Goal: Check status: Check status

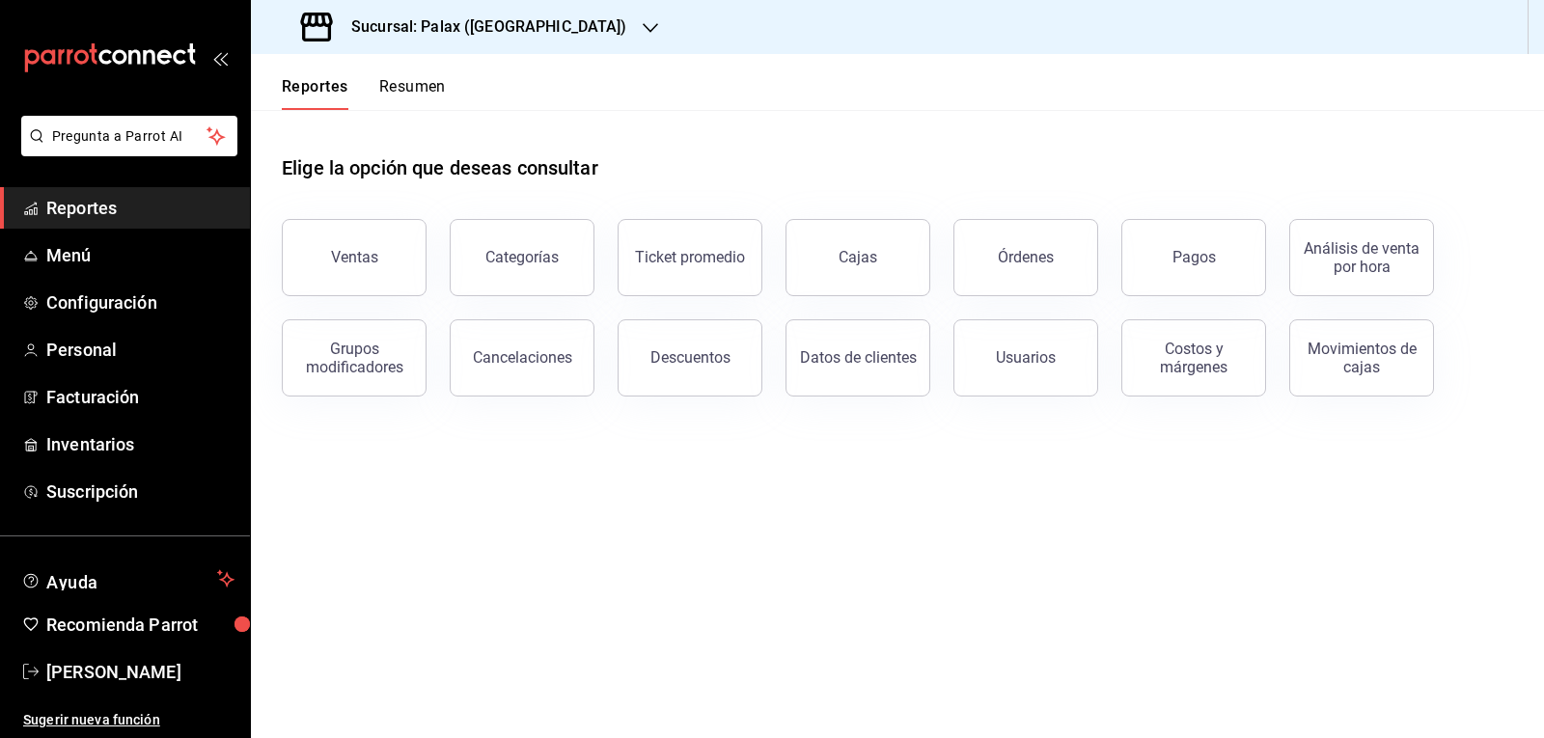
click at [164, 209] on span "Reportes" at bounding box center [140, 208] width 188 height 26
click at [323, 249] on button "Ventas" at bounding box center [354, 257] width 145 height 77
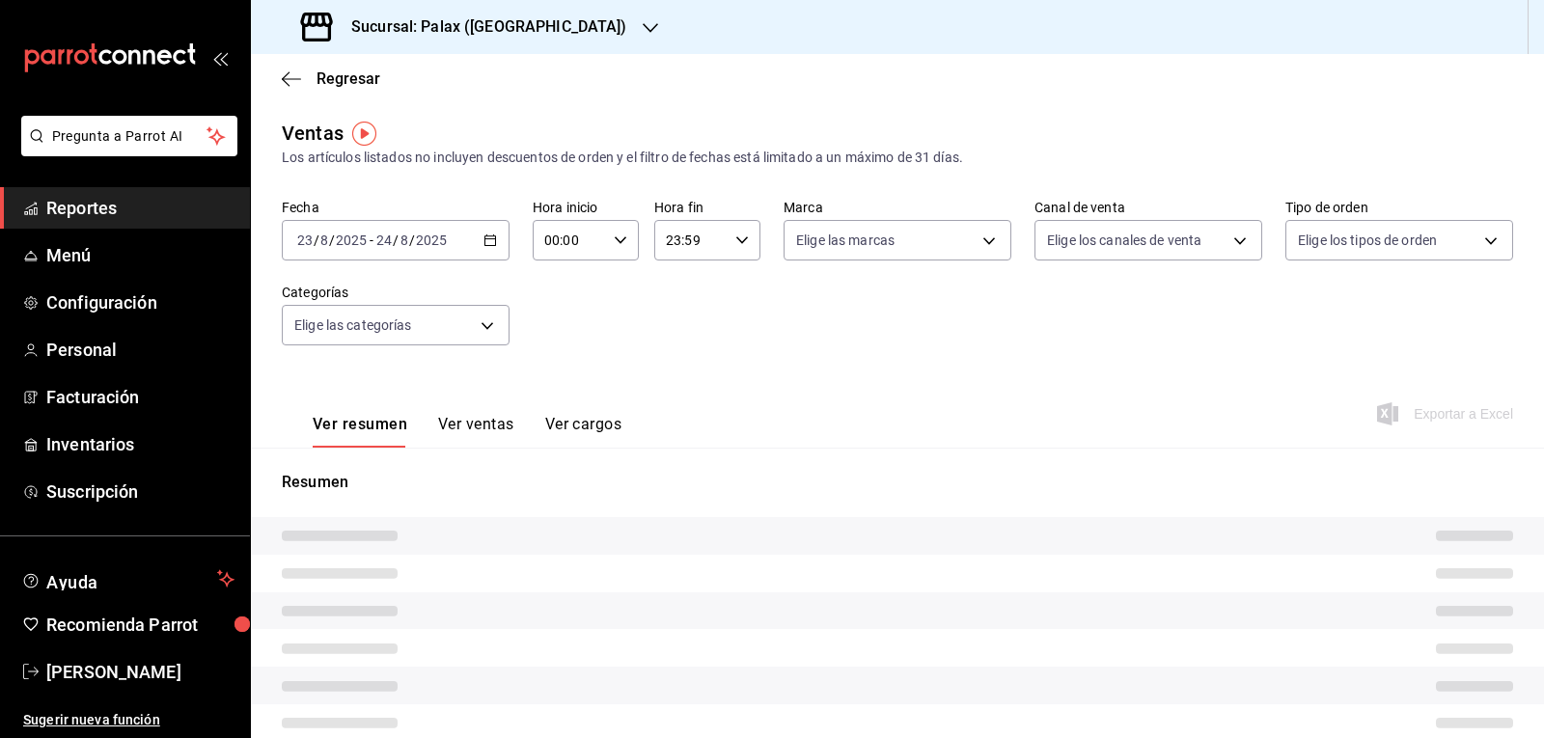
type input "23:00"
type input "07:00"
type input "PARROT,UBER_EATS,RAPPI,DIDI_FOOD,ONLINE"
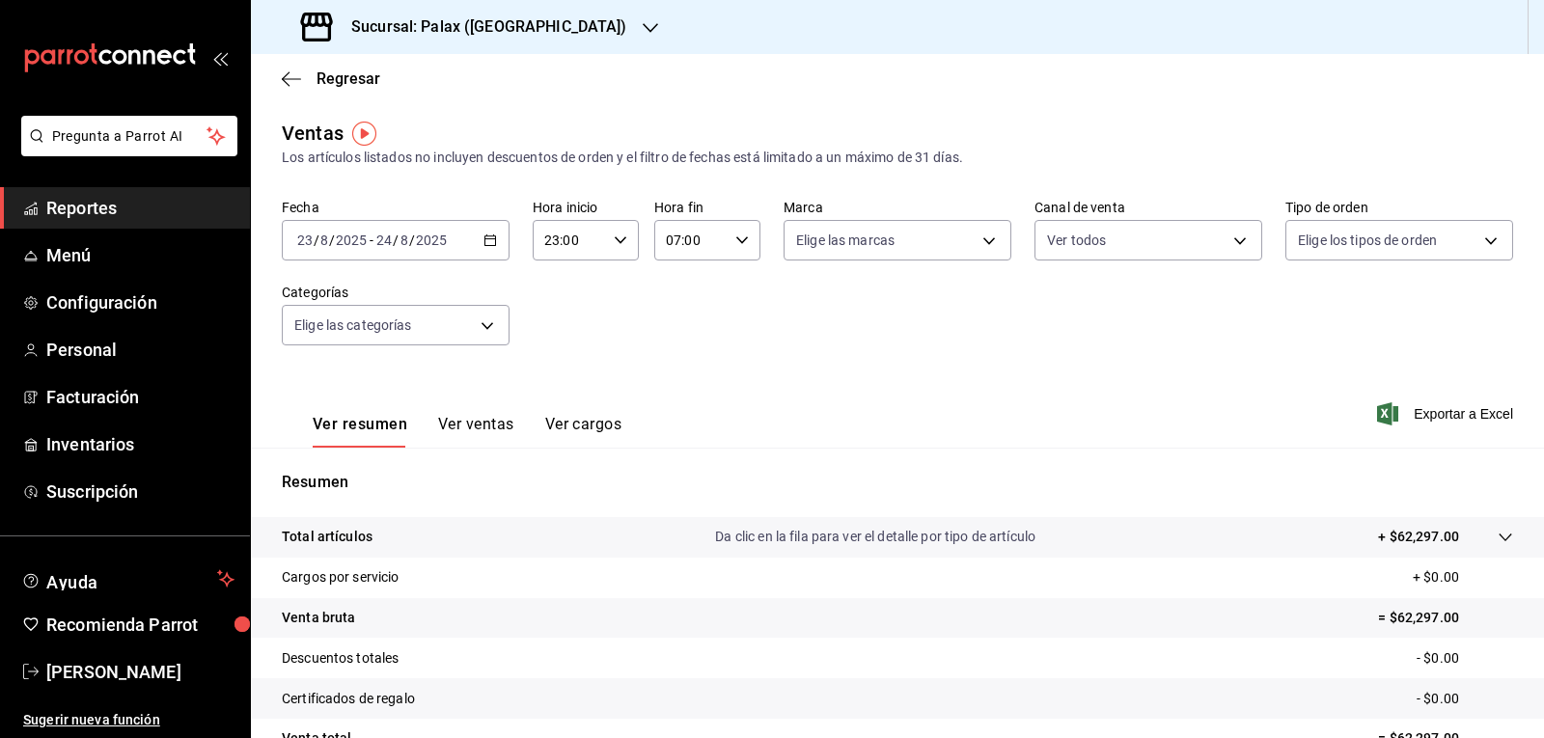
click at [488, 240] on icon "button" at bounding box center [490, 241] width 14 height 14
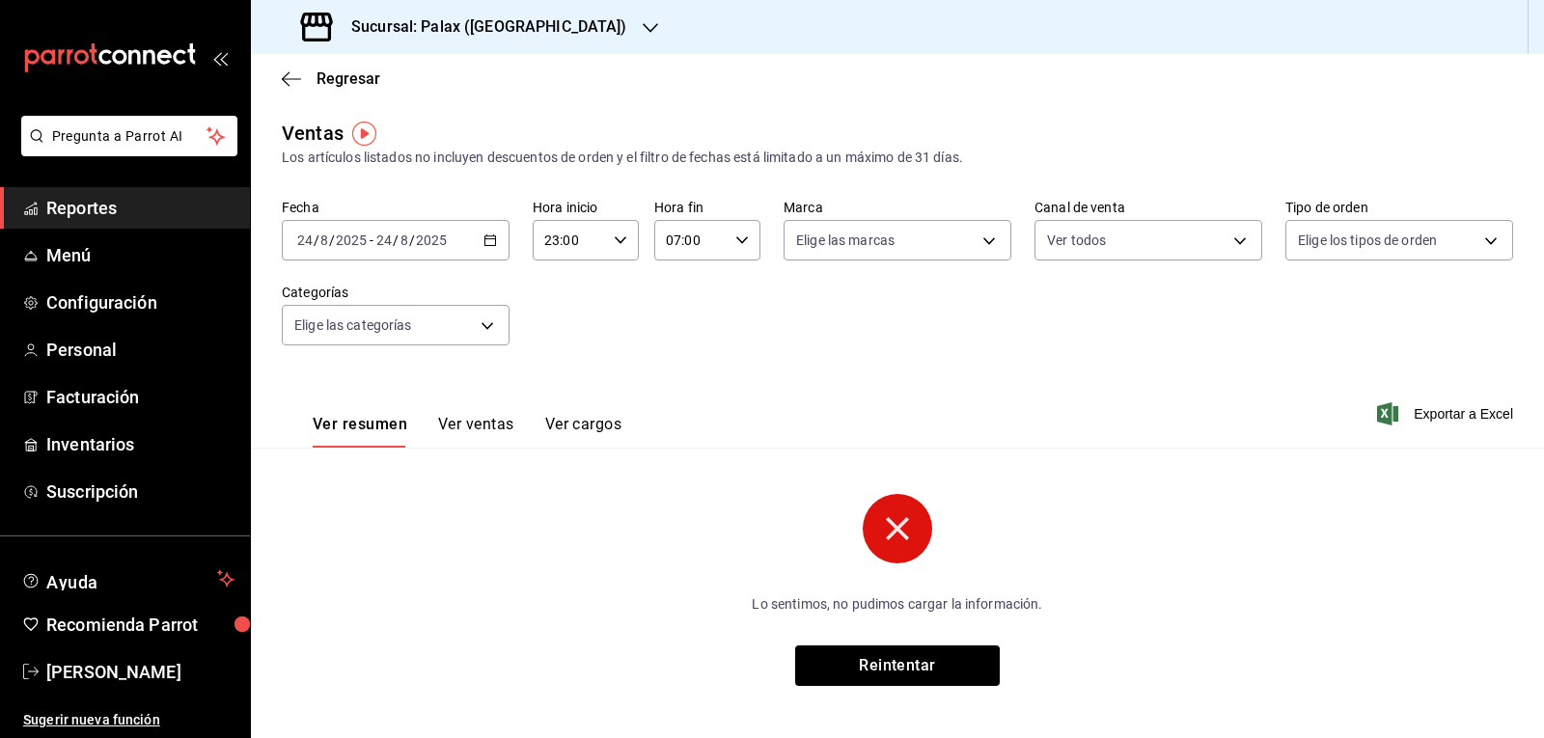
click at [615, 242] on \(Stroke\) "button" at bounding box center [621, 239] width 12 height 7
click at [558, 329] on span "07" at bounding box center [556, 331] width 22 height 15
type input "07:00"
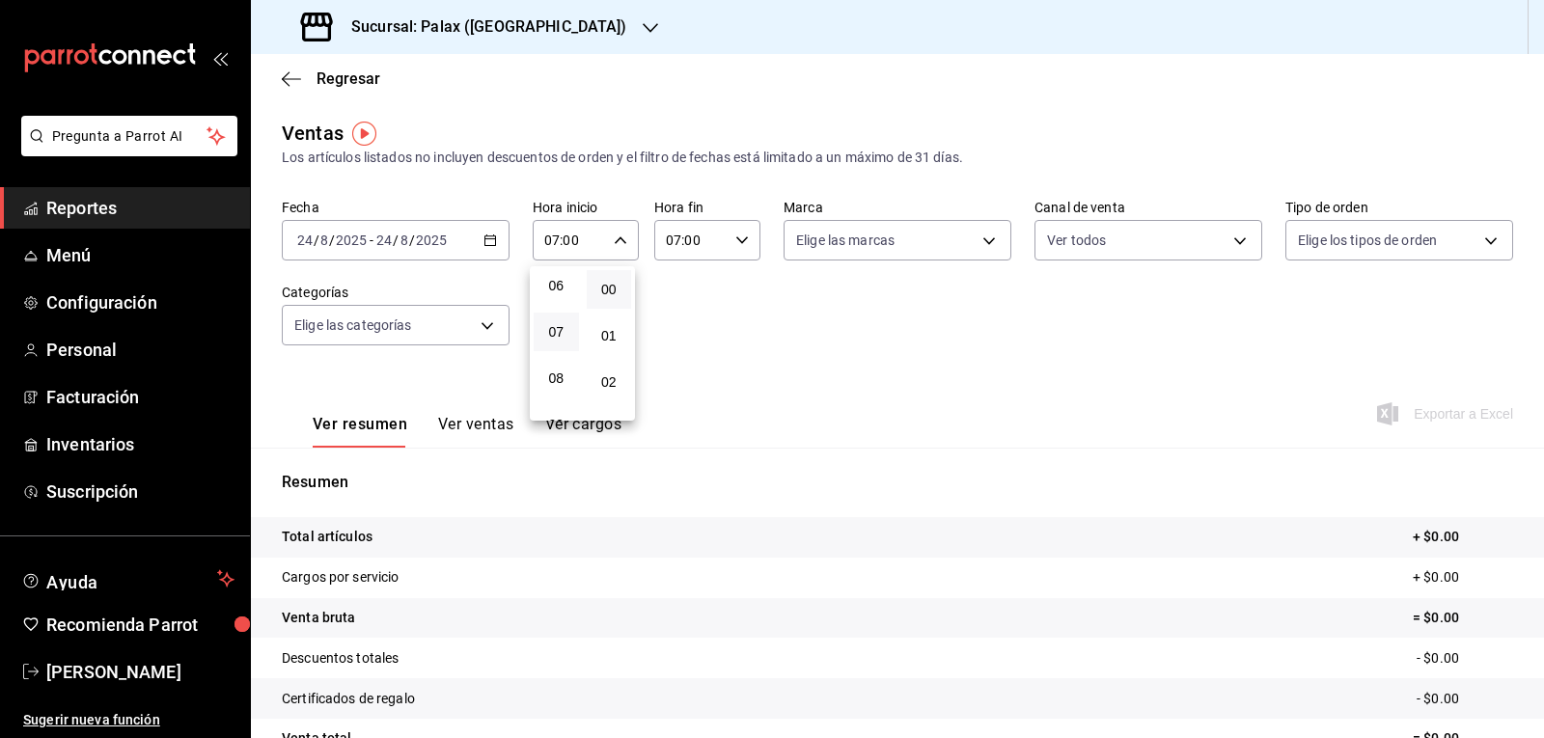
click at [733, 244] on div at bounding box center [772, 369] width 1544 height 738
click at [735, 236] on icon "button" at bounding box center [742, 241] width 14 height 14
click at [676, 396] on span "23" at bounding box center [676, 397] width 22 height 15
type input "23:00"
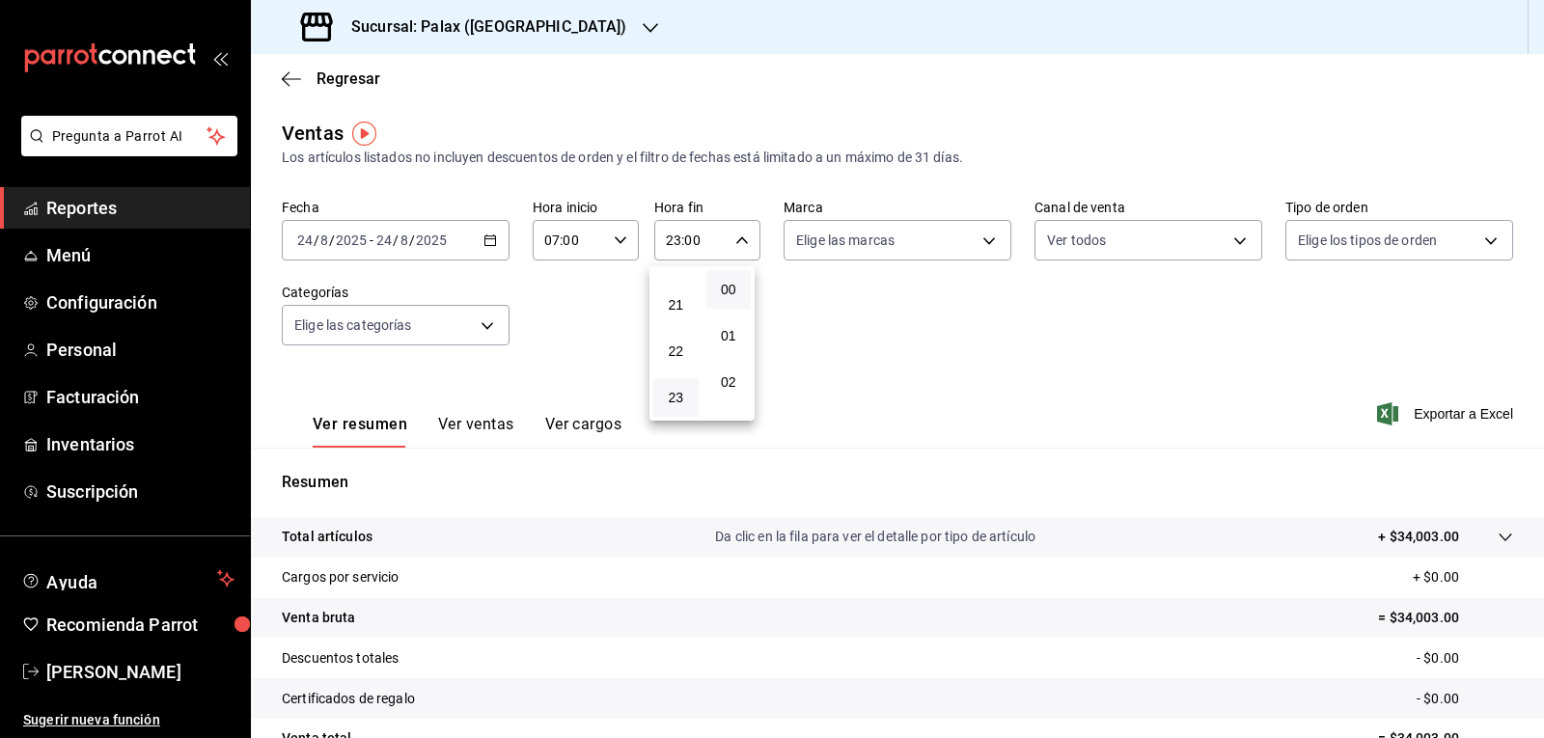
click at [746, 226] on div at bounding box center [772, 369] width 1544 height 738
click at [643, 25] on icon "button" at bounding box center [650, 27] width 15 height 15
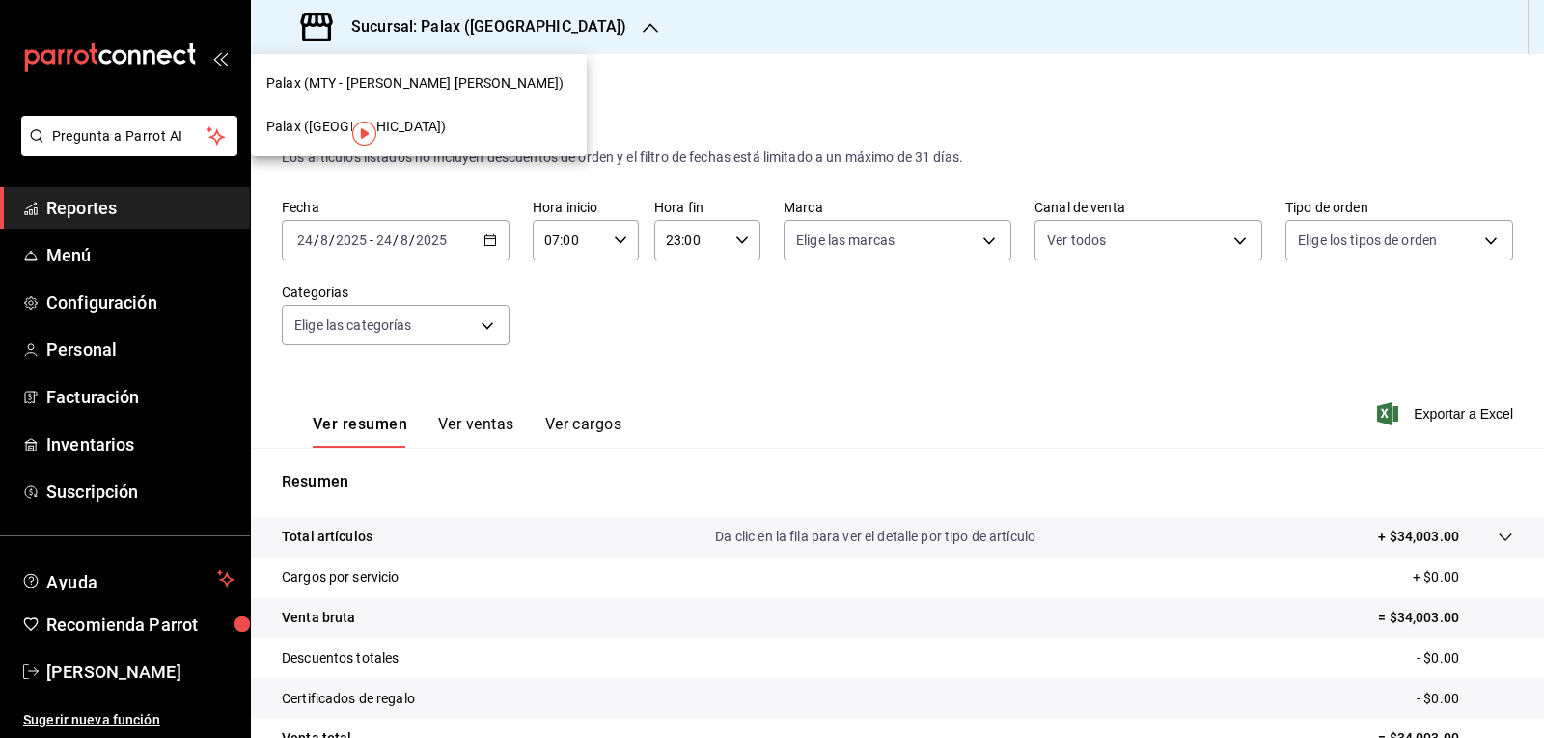
click at [478, 75] on div "Palax (MTY - [PERSON_NAME] [PERSON_NAME])" at bounding box center [418, 83] width 305 height 20
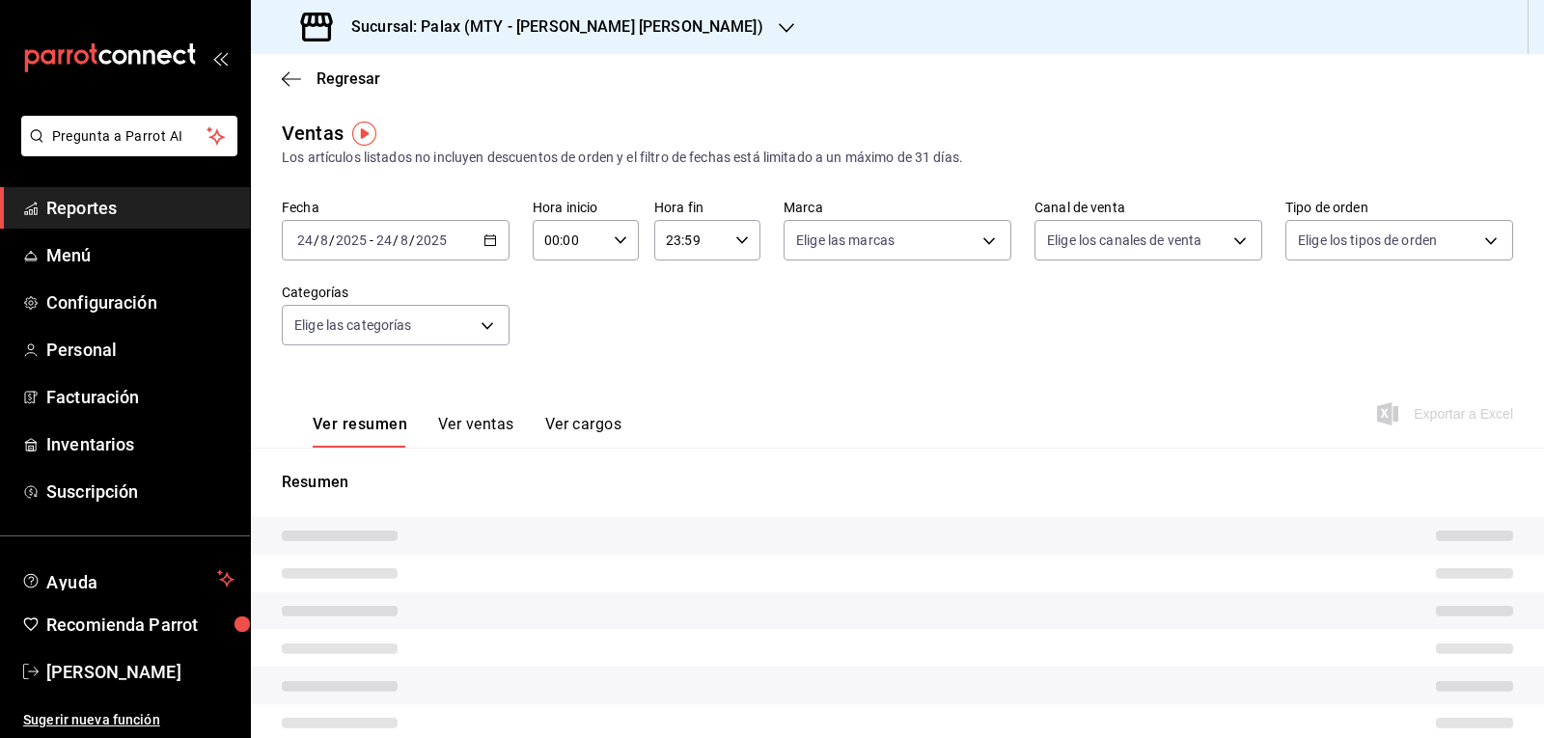
type input "07:00"
type input "23:00"
type input "PARROT,UBER_EATS,RAPPI,DIDI_FOOD,ONLINE"
